Goal: Task Accomplishment & Management: Manage account settings

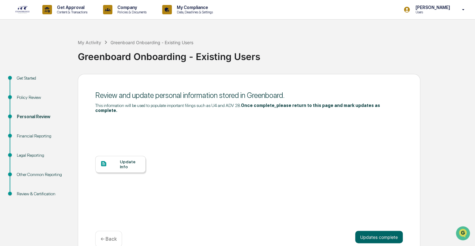
click at [127, 161] on div "Update Info" at bounding box center [130, 164] width 21 height 10
click at [384, 234] on button "Updates complete" at bounding box center [379, 237] width 48 height 12
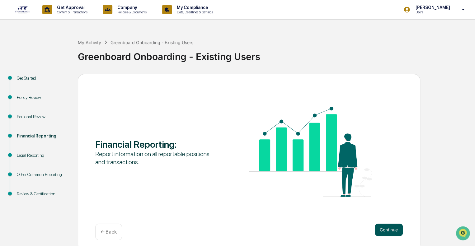
click at [390, 230] on button "Continue" at bounding box center [389, 230] width 28 height 12
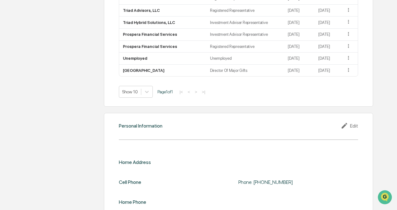
scroll to position [567, 0]
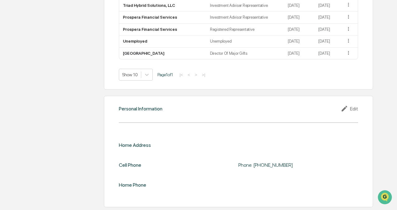
click at [350, 108] on div "Edit" at bounding box center [349, 108] width 17 height 7
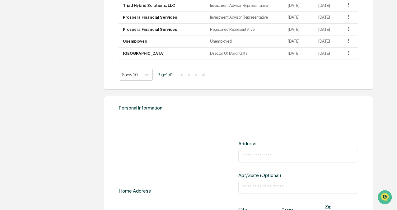
click at [252, 154] on input "text" at bounding box center [298, 155] width 110 height 6
type input "**********"
type input "****"
type input "**"
click at [157, 173] on div "**********" at bounding box center [238, 191] width 239 height 100
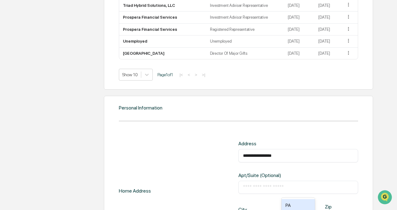
scroll to position [678, 0]
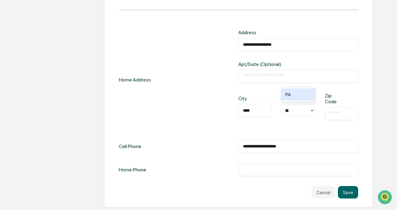
drag, startPoint x: 301, startPoint y: 147, endPoint x: 236, endPoint y: 145, distance: 65.3
click at [236, 145] on div "**********" at bounding box center [238, 146] width 239 height 13
type input "**********"
click at [214, 154] on div "**********" at bounding box center [238, 103] width 239 height 147
click at [348, 191] on button "Save" at bounding box center [348, 192] width 20 height 12
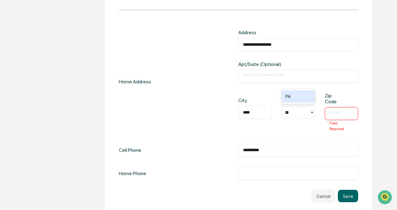
click at [333, 116] on input "text" at bounding box center [341, 113] width 24 height 6
type input "*****"
click at [348, 198] on button "Save" at bounding box center [348, 196] width 20 height 12
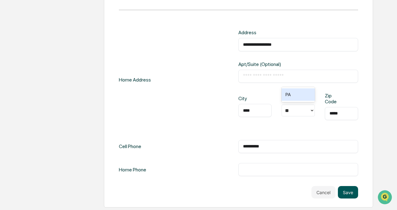
click at [344, 194] on button "Save" at bounding box center [348, 192] width 20 height 12
click at [351, 191] on button "Save" at bounding box center [348, 192] width 20 height 12
click at [294, 108] on div "**" at bounding box center [295, 110] width 21 height 7
click at [296, 98] on div "PA" at bounding box center [298, 94] width 33 height 12
click at [344, 192] on button "Save" at bounding box center [348, 192] width 20 height 12
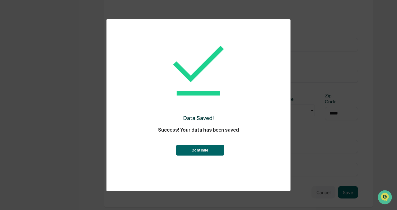
click at [200, 151] on button "Continue" at bounding box center [200, 150] width 48 height 11
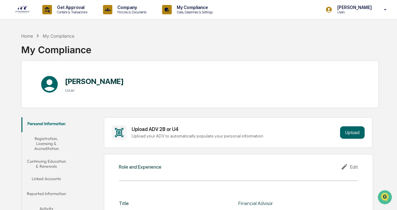
scroll to position [0, 0]
click at [46, 147] on button "Registration, Licensing & Accreditation" at bounding box center [46, 143] width 50 height 23
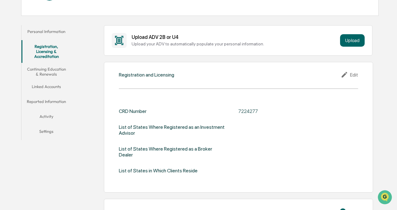
scroll to position [96, 0]
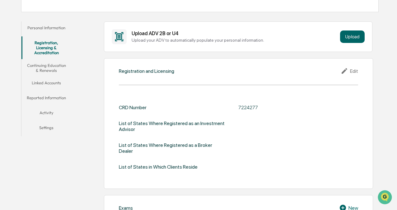
click at [348, 70] on icon at bounding box center [345, 70] width 9 height 7
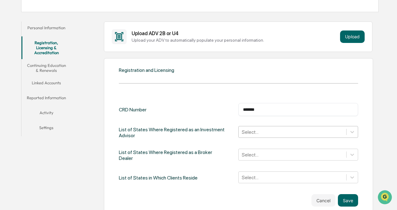
scroll to position [122, 0]
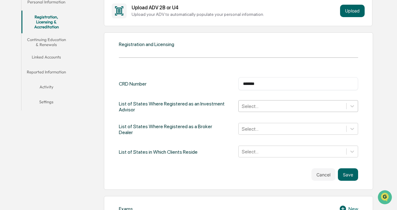
click at [260, 112] on div "Select..." at bounding box center [297, 106] width 119 height 12
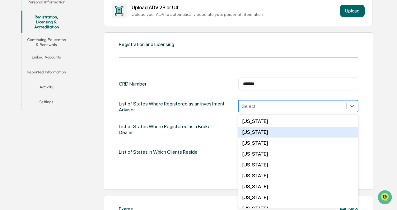
type input "*"
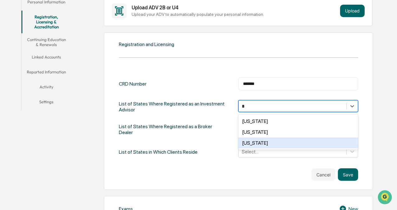
click at [259, 143] on div "[US_STATE]" at bounding box center [297, 143] width 119 height 11
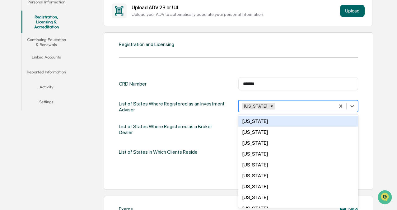
click at [217, 121] on div "CRD Number ******* ​ List of States Where Registered as an Investment Advisor o…" at bounding box center [238, 117] width 239 height 81
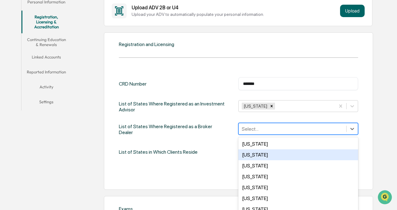
scroll to position [144, 0]
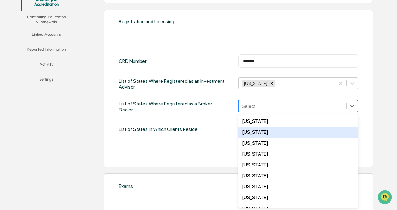
click at [248, 112] on div "50 results available. Use Up and Down to choose options, press Enter to select …" at bounding box center [297, 106] width 119 height 12
type input "*"
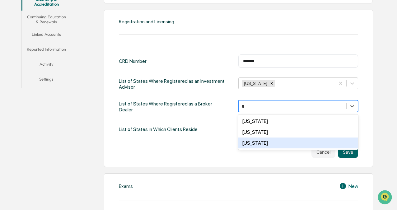
click at [252, 145] on div "[US_STATE]" at bounding box center [297, 143] width 119 height 11
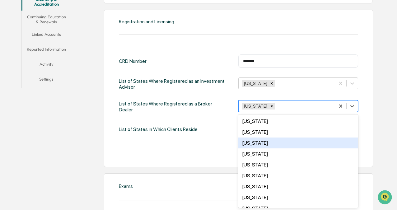
click at [211, 128] on div "List of States in Which Clients Reside Select..." at bounding box center [238, 129] width 239 height 13
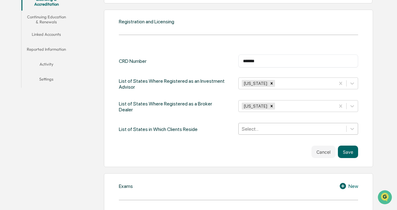
click at [255, 131] on div "Select..." at bounding box center [297, 129] width 119 height 12
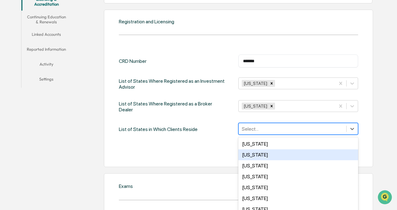
scroll to position [167, 0]
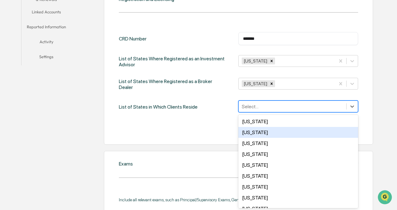
type input "*"
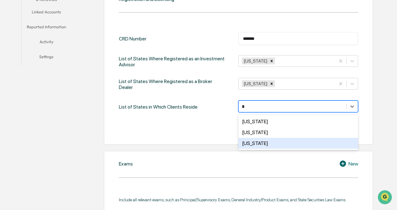
click at [253, 142] on div "[US_STATE]" at bounding box center [297, 143] width 119 height 11
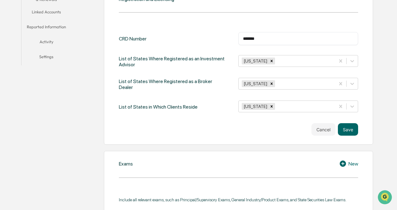
click at [209, 127] on div "Cancel Save" at bounding box center [238, 129] width 239 height 12
click at [351, 129] on button "Save" at bounding box center [348, 129] width 20 height 12
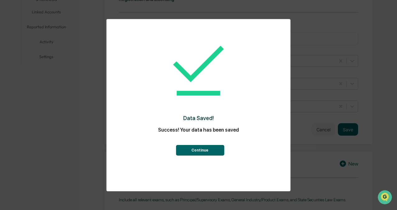
click at [192, 152] on button "Continue" at bounding box center [200, 150] width 48 height 11
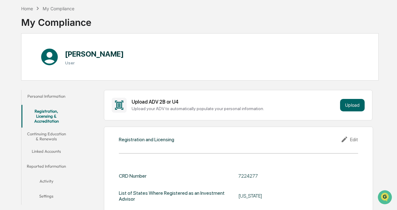
scroll to position [0, 0]
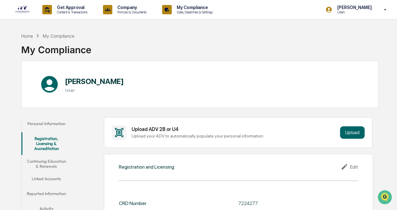
click at [50, 162] on button "Continuing Education & Renewals" at bounding box center [46, 164] width 50 height 18
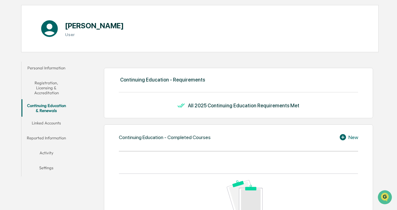
scroll to position [57, 0]
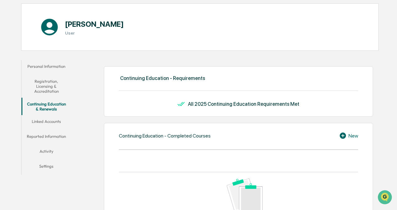
click at [48, 120] on button "Linked Accounts" at bounding box center [46, 122] width 50 height 15
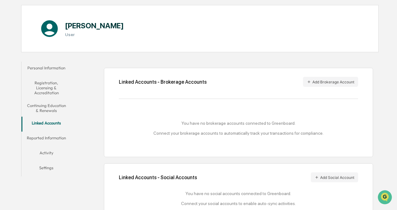
scroll to position [57, 0]
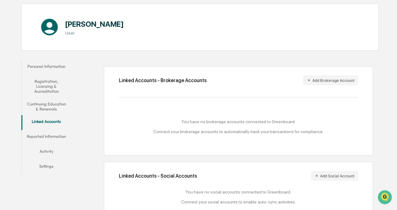
click at [46, 138] on button "Reported Information" at bounding box center [46, 137] width 50 height 15
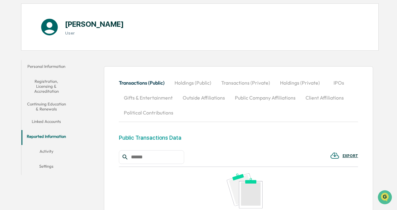
click at [47, 152] on button "Activity" at bounding box center [46, 152] width 50 height 15
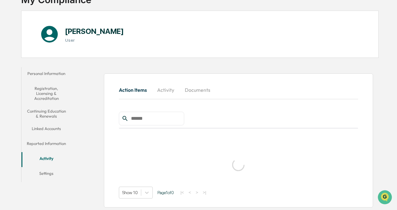
scroll to position [30, 0]
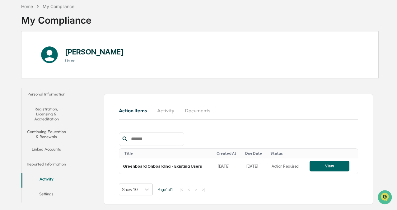
click at [349, 72] on div "[PERSON_NAME] User" at bounding box center [199, 54] width 357 height 47
